Goal: Transaction & Acquisition: Book appointment/travel/reservation

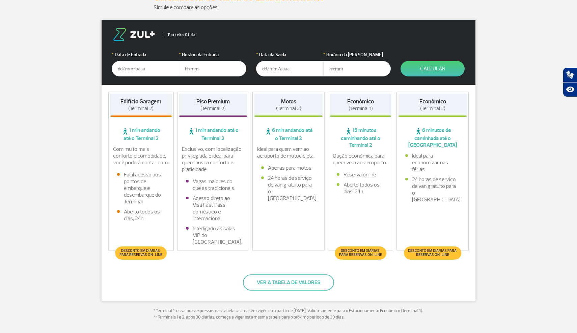
scroll to position [102, 0]
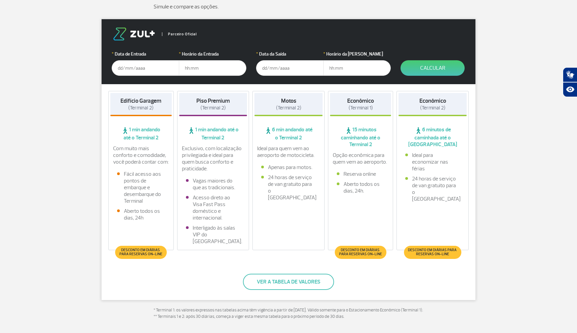
click at [279, 278] on button "Ver a tabela de valores" at bounding box center [288, 282] width 91 height 16
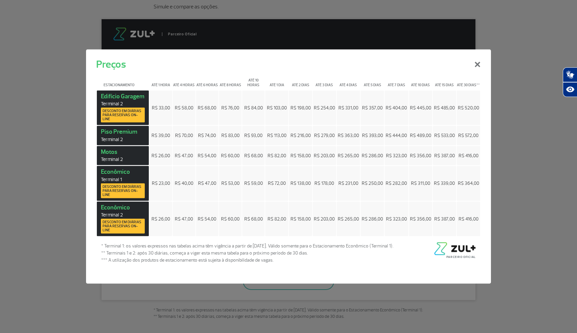
click at [477, 65] on button "×" at bounding box center [477, 63] width 18 height 24
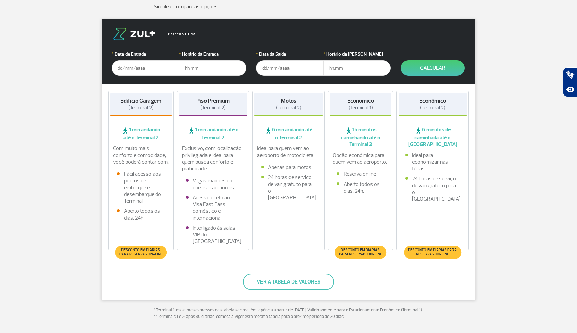
click at [293, 280] on button "Ver a tabela de valores" at bounding box center [288, 282] width 91 height 16
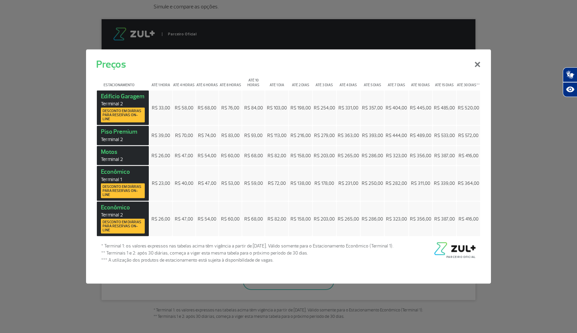
click at [518, 211] on div "Preços × Estacionamento Até 1 hora Até 4 horas Até 6 horas Até 8 horas Até 10 h…" at bounding box center [288, 166] width 577 height 333
click at [479, 66] on button "×" at bounding box center [477, 63] width 18 height 24
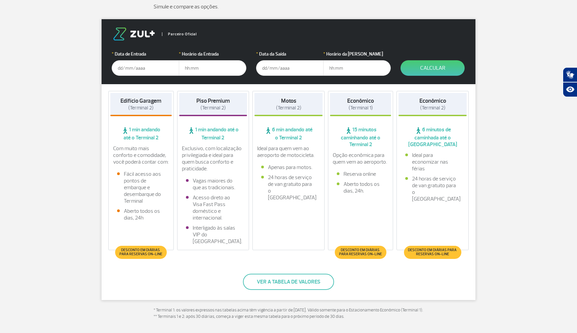
click at [120, 68] on input "text" at bounding box center [145, 68] width 67 height 16
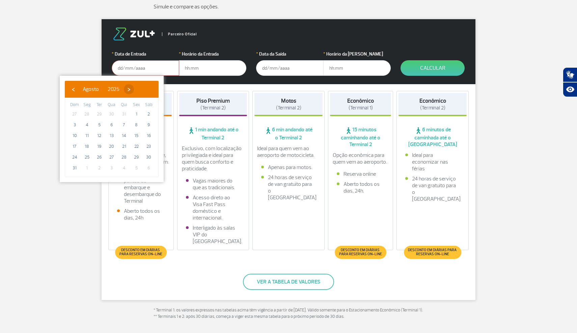
click at [134, 91] on span "›" at bounding box center [129, 89] width 10 height 10
click at [140, 91] on span "›" at bounding box center [135, 89] width 10 height 10
click at [137, 123] on span "10" at bounding box center [136, 125] width 11 height 11
type input "[DATE]"
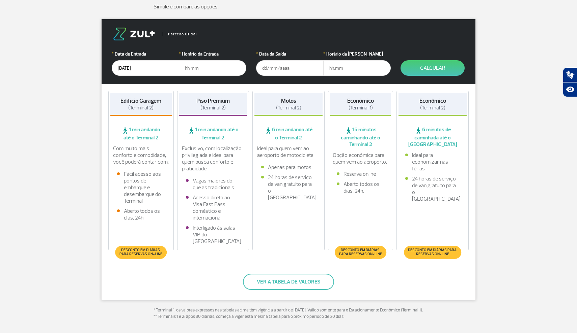
click at [184, 67] on input "text" at bounding box center [212, 68] width 67 height 16
type input "10:00"
click at [262, 68] on input "text" at bounding box center [289, 68] width 67 height 16
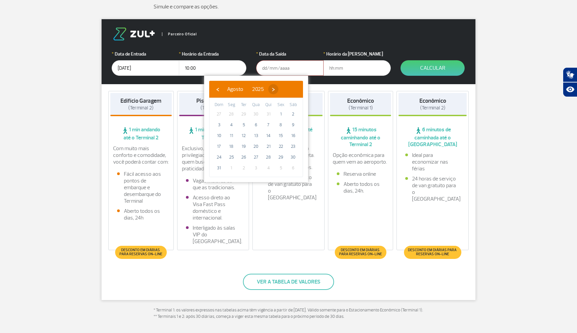
click at [278, 90] on span "›" at bounding box center [273, 89] width 10 height 10
click at [284, 90] on span "›" at bounding box center [279, 89] width 10 height 10
click at [269, 144] on span "23" at bounding box center [268, 146] width 11 height 11
type input "[DATE]"
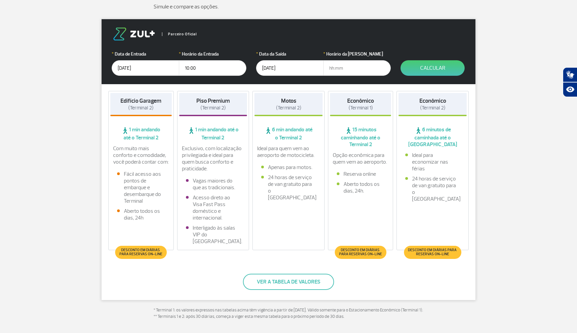
click at [331, 68] on input "text" at bounding box center [356, 68] width 67 height 16
type input "23:59"
click at [442, 68] on button "Calcular" at bounding box center [432, 68] width 64 height 16
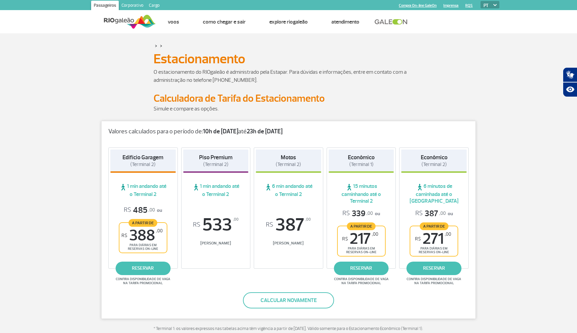
scroll to position [0, 0]
click at [360, 267] on link "reservar" at bounding box center [360, 268] width 55 height 13
